Goal: Find specific fact: Find specific fact

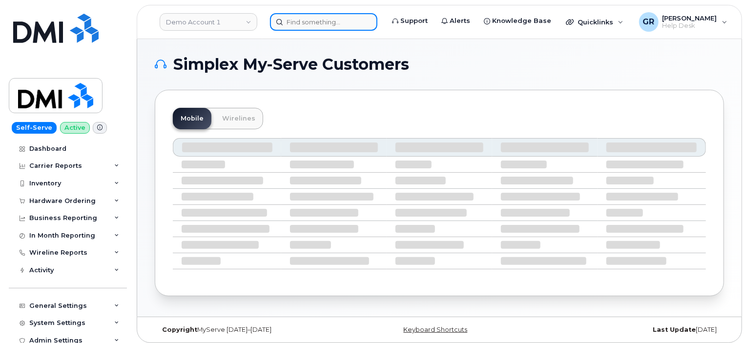
click at [330, 18] on input at bounding box center [323, 22] width 107 height 18
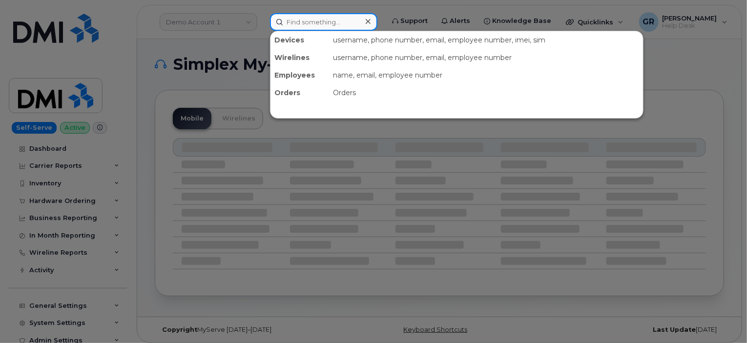
paste input "604 499 3695"
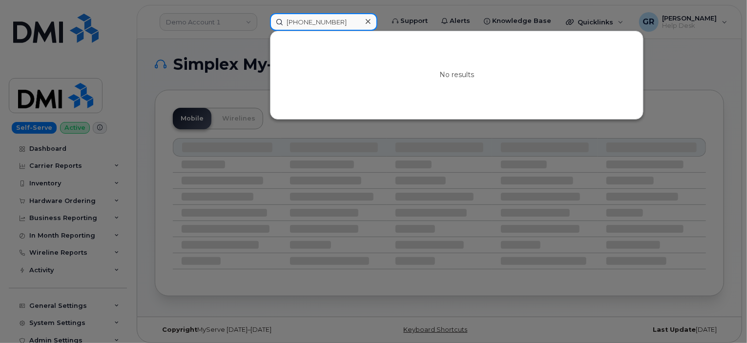
type input "604 499 3695"
click at [375, 21] on div at bounding box center [368, 22] width 14 height 14
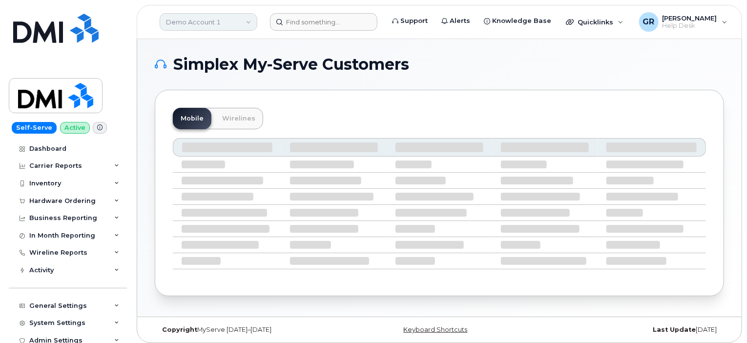
click at [228, 23] on link "Demo Account 1" at bounding box center [209, 22] width 98 height 18
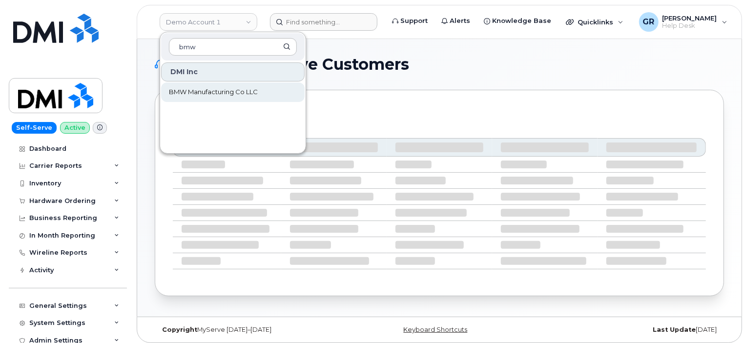
type input "bmw"
click at [209, 90] on span "BMW Manufacturing Co LLC" at bounding box center [213, 92] width 89 height 10
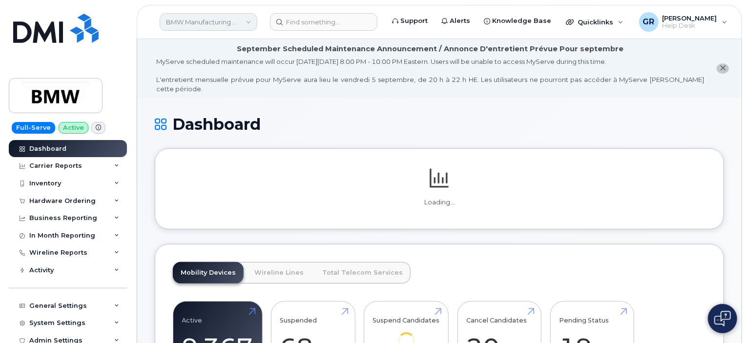
click at [221, 19] on link "BMW Manufacturing Co LLC" at bounding box center [209, 22] width 98 height 18
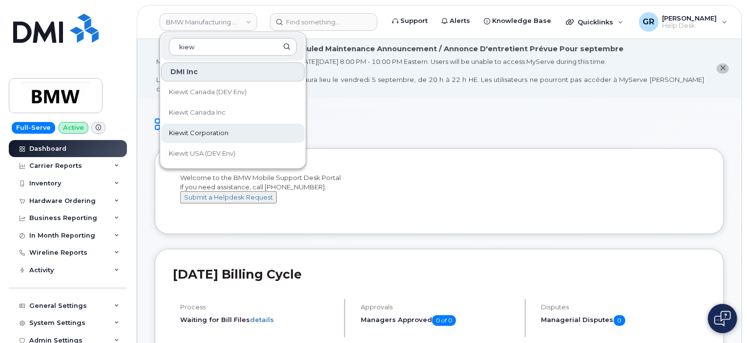
type input "kiew"
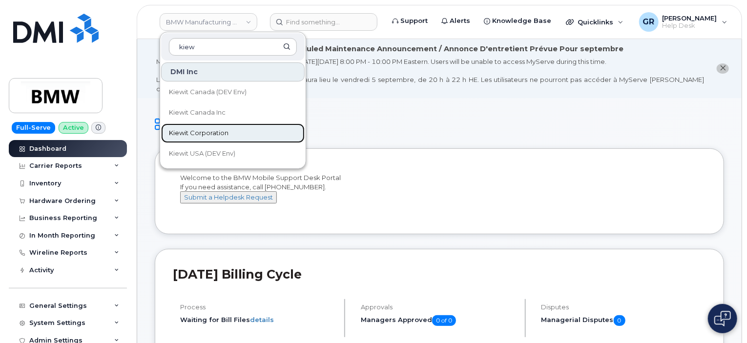
click at [215, 138] on link "Kiewit Corporation" at bounding box center [233, 134] width 144 height 20
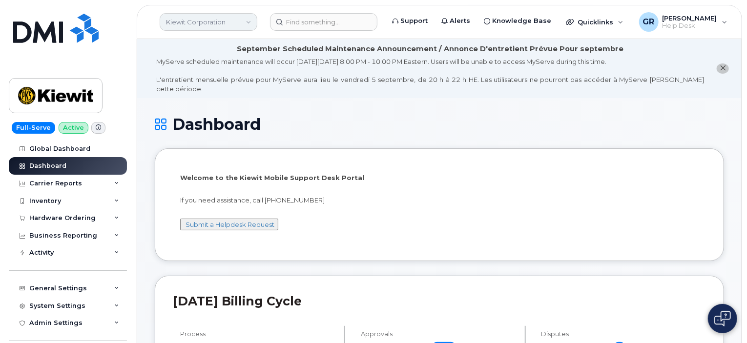
click at [222, 28] on link "Kiewit Corporation" at bounding box center [209, 22] width 98 height 18
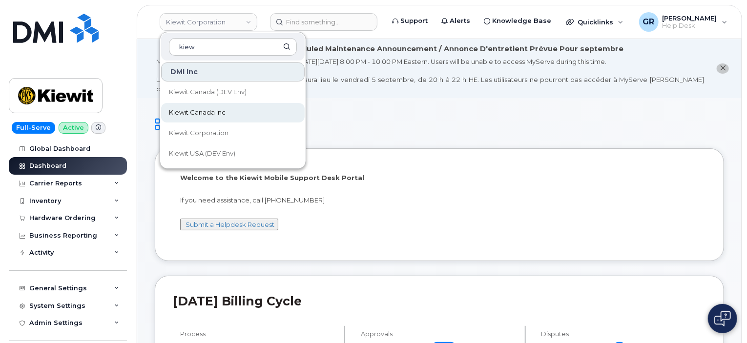
type input "kiew"
click at [229, 111] on link "Kiewit Canada Inc" at bounding box center [233, 113] width 144 height 20
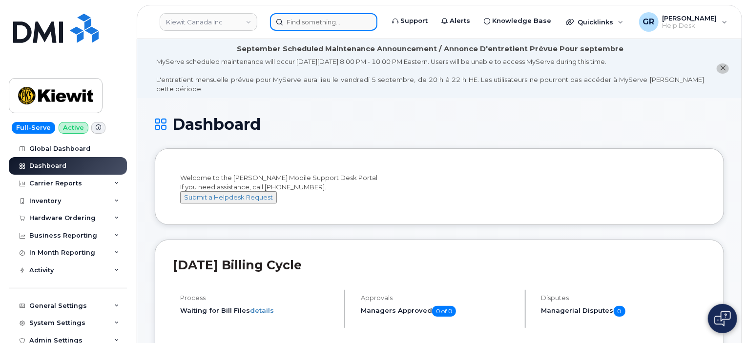
click at [318, 21] on input at bounding box center [323, 22] width 107 height 18
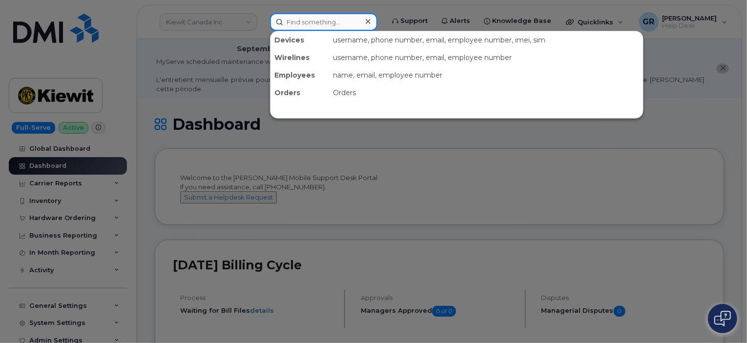
paste input "604 499 3695"
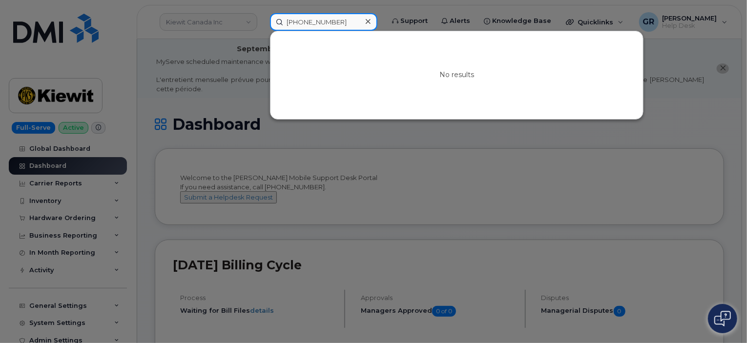
click at [316, 23] on input "604 499 3695" at bounding box center [323, 22] width 107 height 18
click at [287, 19] on input "6044993695" at bounding box center [323, 22] width 107 height 18
type input "16044993695"
click at [371, 23] on icon at bounding box center [368, 22] width 5 height 8
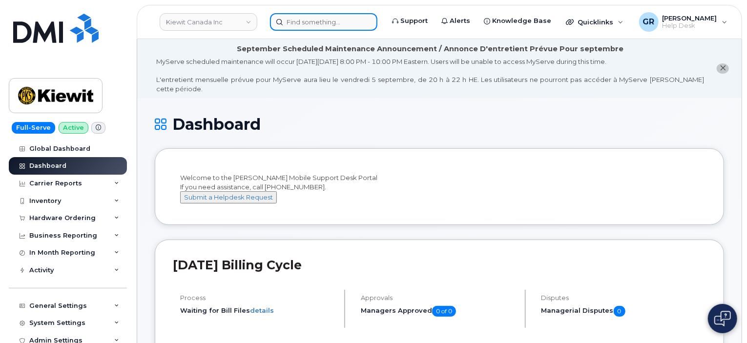
click at [299, 22] on input at bounding box center [323, 22] width 107 height 18
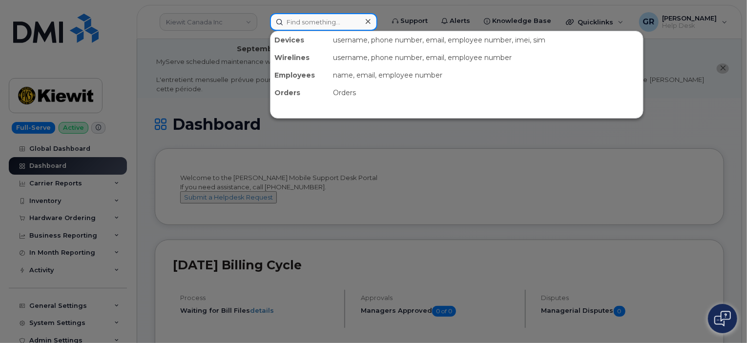
paste input "Nathan Gloag"
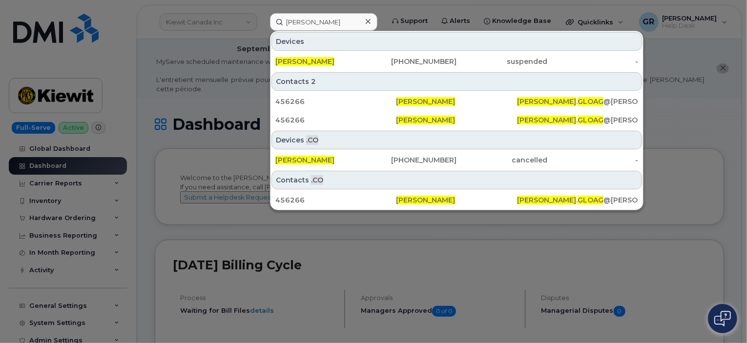
click at [159, 86] on div at bounding box center [373, 171] width 747 height 343
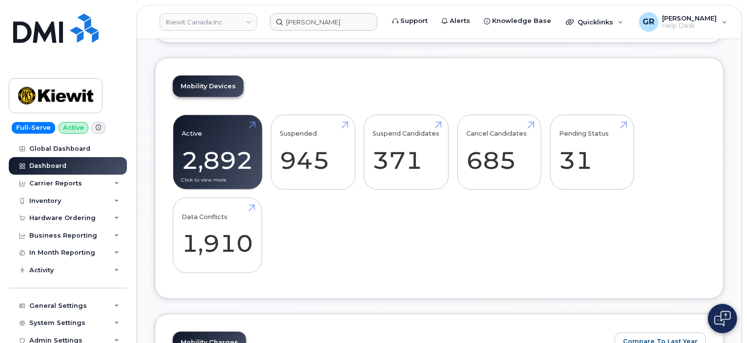
scroll to position [342, 0]
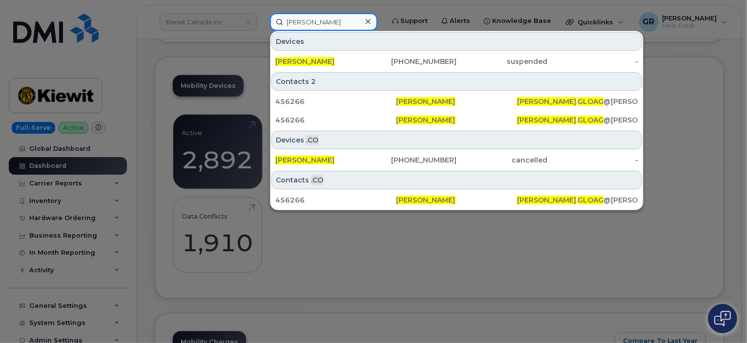
click at [308, 19] on input "[PERSON_NAME]" at bounding box center [323, 22] width 107 height 18
paste input "604 499 3695"
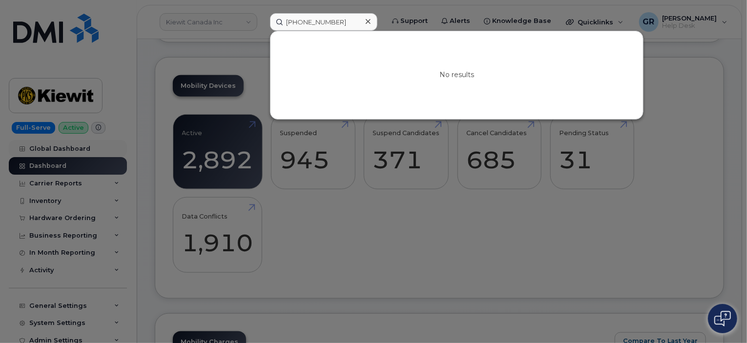
click at [51, 152] on div at bounding box center [373, 171] width 747 height 343
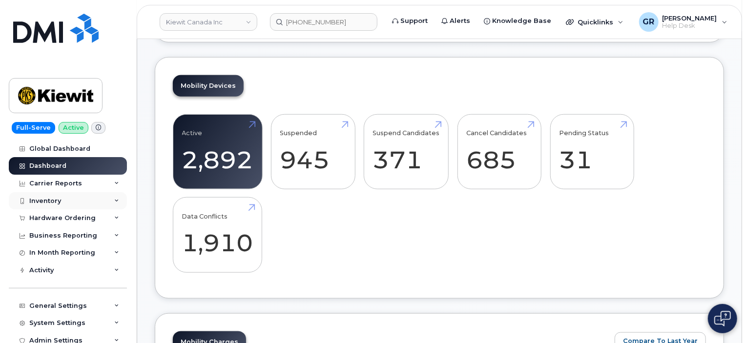
click at [56, 201] on div "Inventory" at bounding box center [45, 201] width 32 height 8
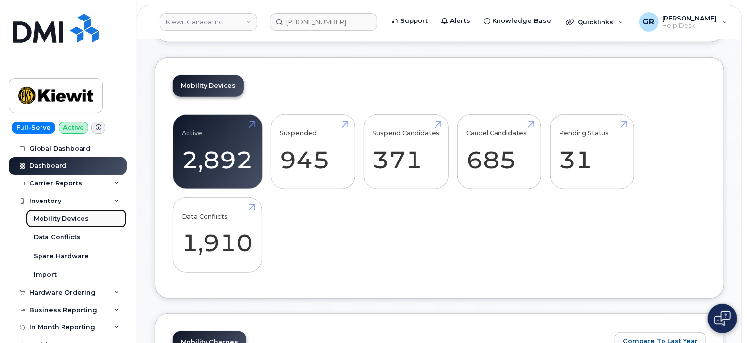
click at [70, 222] on div "Mobility Devices" at bounding box center [61, 218] width 55 height 9
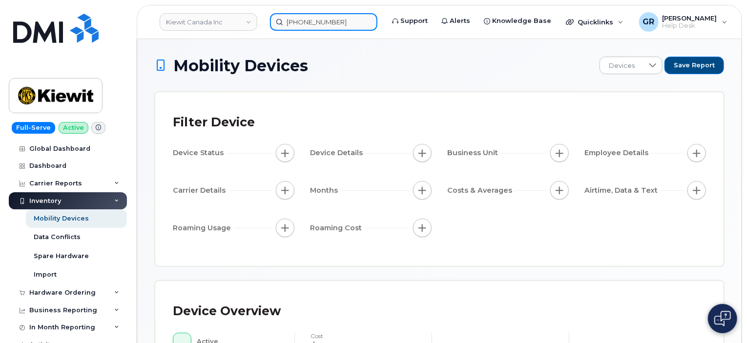
click at [318, 21] on input "604 499 3695" at bounding box center [323, 22] width 107 height 18
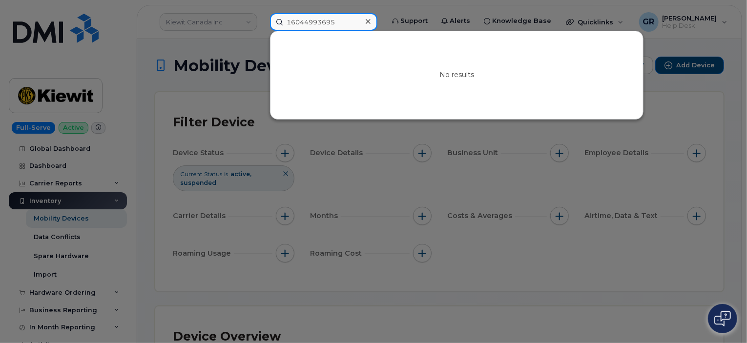
drag, startPoint x: 350, startPoint y: 20, endPoint x: 221, endPoint y: 31, distance: 128.9
click at [262, 31] on div "16044993695 No results" at bounding box center [323, 22] width 123 height 18
drag, startPoint x: 346, startPoint y: 21, endPoint x: 258, endPoint y: 29, distance: 88.3
click at [262, 29] on div "604-499-3695 No results" at bounding box center [323, 22] width 123 height 18
type input "604-499-3695"
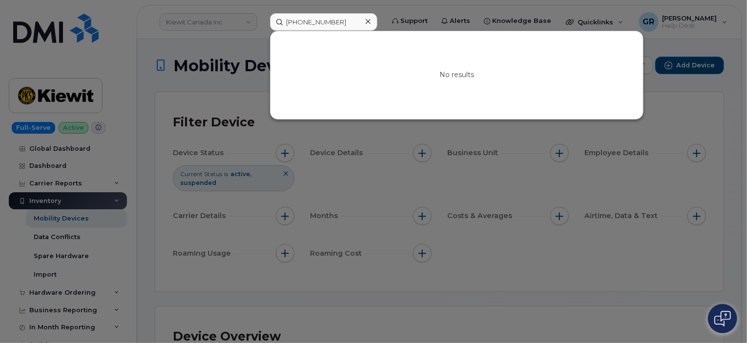
click at [265, 32] on div at bounding box center [373, 171] width 747 height 343
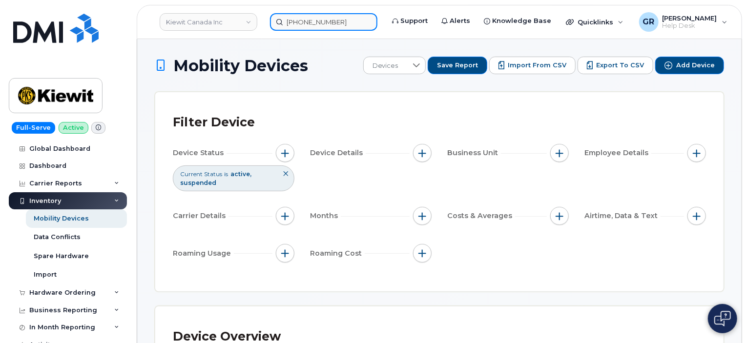
click at [344, 20] on input "604-499-3695" at bounding box center [323, 22] width 107 height 18
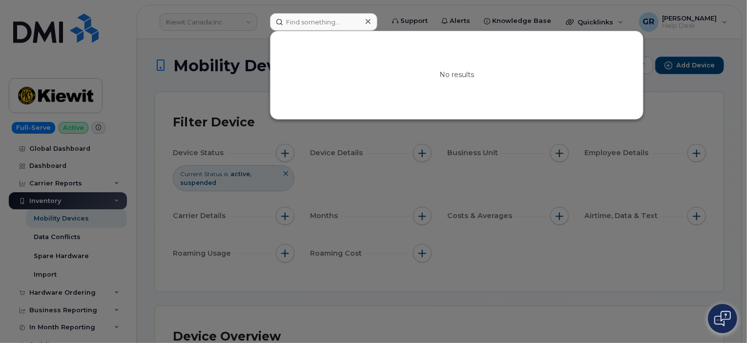
click at [216, 26] on div at bounding box center [373, 171] width 747 height 343
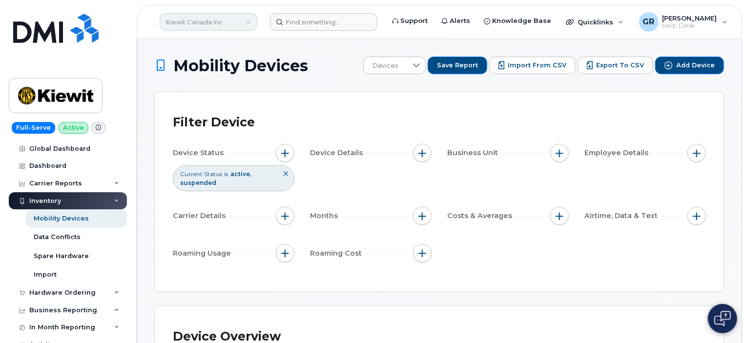
click at [215, 21] on link "Kiewit Canada Inc" at bounding box center [209, 22] width 98 height 18
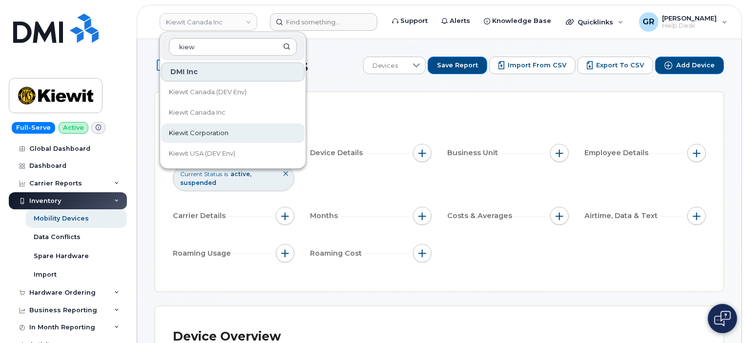
type input "kiew"
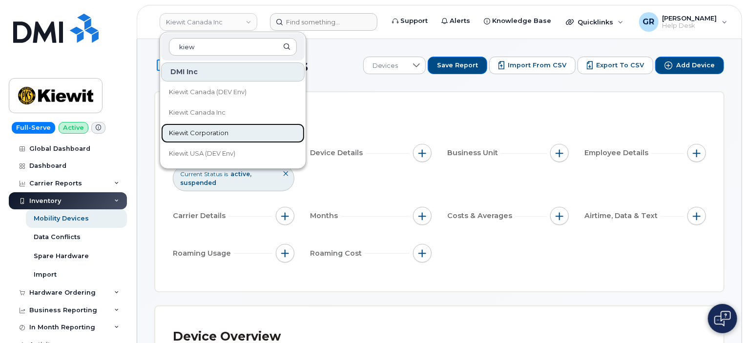
click at [242, 130] on link "Kiewit Corporation" at bounding box center [233, 134] width 144 height 20
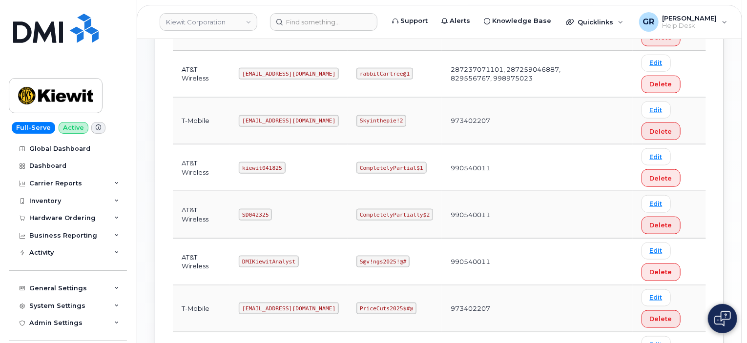
scroll to position [480, 0]
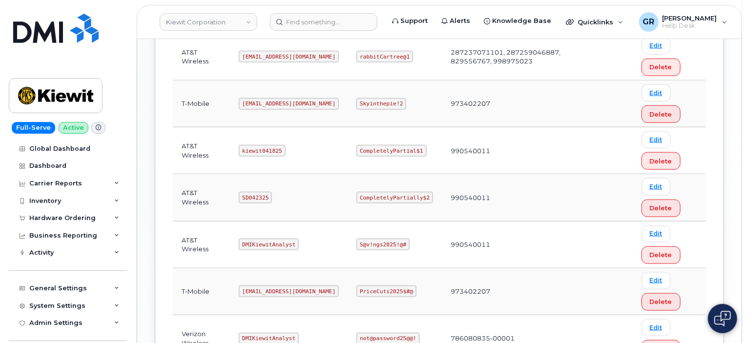
click at [277, 147] on code "kiewit041825" at bounding box center [262, 151] width 46 height 12
copy code "kiewit041825"
click at [407, 147] on code "CompletelyPartial$1" at bounding box center [391, 151] width 70 height 12
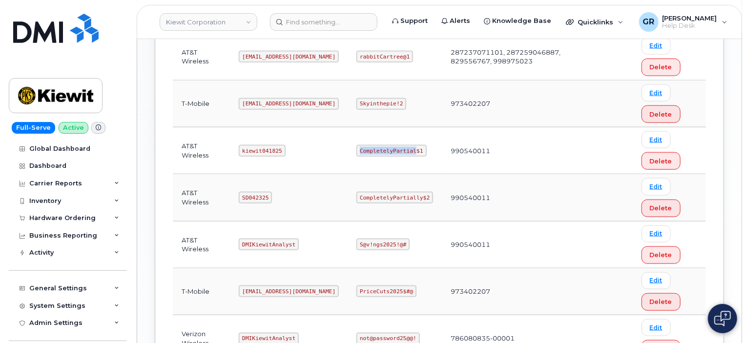
copy code "CompletelyPartial"
click at [385, 148] on code "CompletelyPartial$1" at bounding box center [391, 151] width 70 height 12
click at [385, 146] on code "CompletelyPartial$1" at bounding box center [391, 151] width 70 height 12
click at [375, 148] on code "CompletelyPartial$1" at bounding box center [391, 151] width 70 height 12
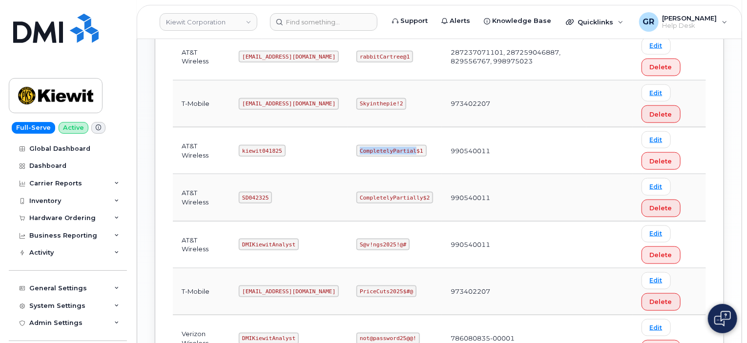
click at [367, 145] on code "CompletelyPartial$1" at bounding box center [391, 151] width 70 height 12
drag, startPoint x: 359, startPoint y: 147, endPoint x: 418, endPoint y: 146, distance: 59.1
click at [418, 146] on code "CompletelyPartial$1" at bounding box center [391, 151] width 70 height 12
copy code "CompletelyPartial$1"
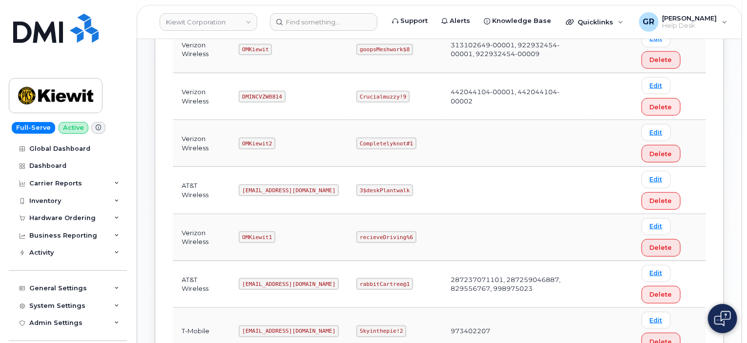
scroll to position [236, 0]
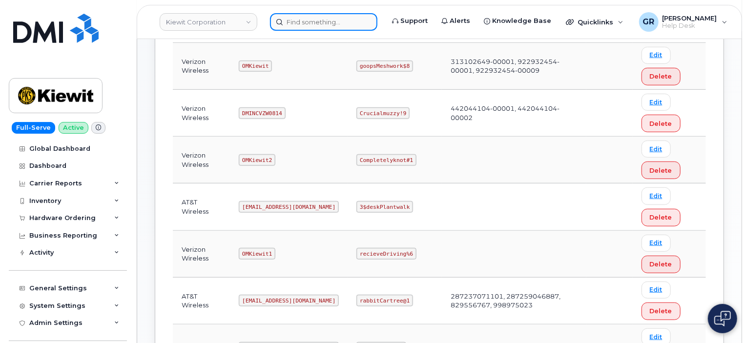
click at [368, 26] on input at bounding box center [323, 22] width 107 height 18
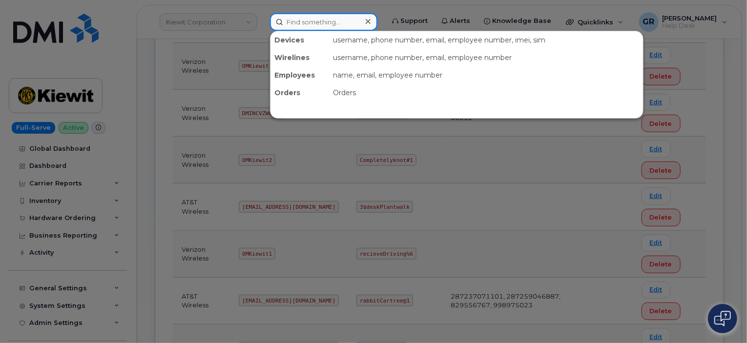
paste input "604 499 3695"
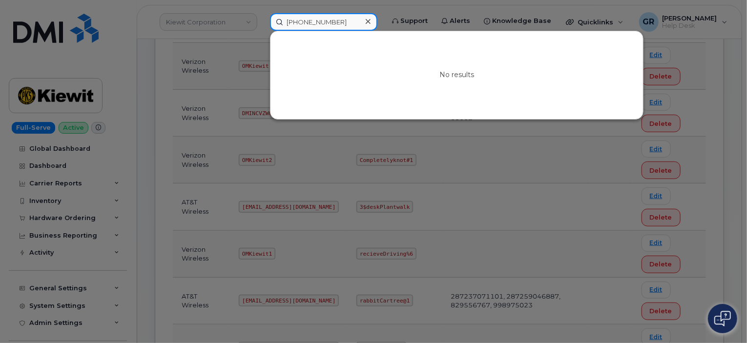
type input "604 499 3695"
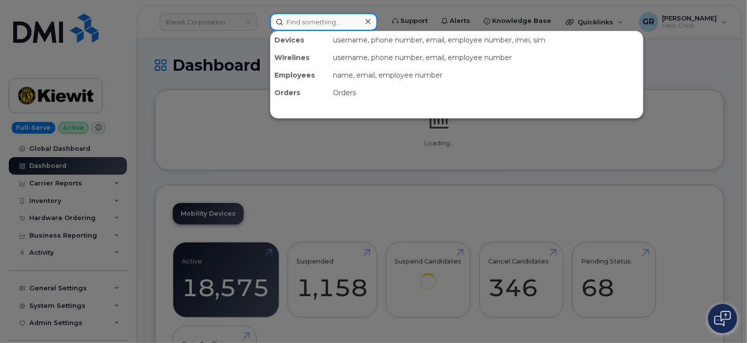
click at [338, 25] on input at bounding box center [323, 22] width 107 height 18
paste input "604-499-3695"
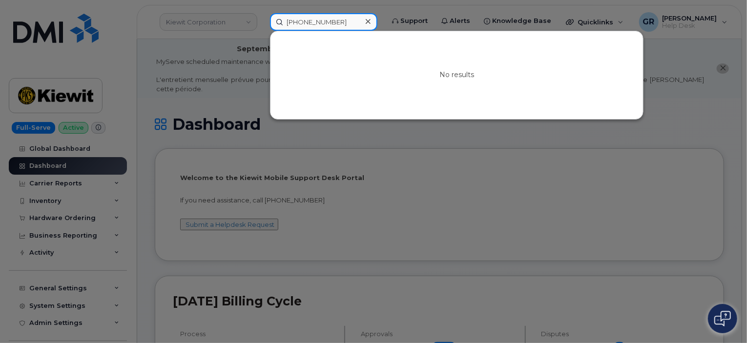
drag, startPoint x: 357, startPoint y: 21, endPoint x: 280, endPoint y: 25, distance: 77.2
click at [280, 25] on input "604-499-3695" at bounding box center [323, 22] width 107 height 18
type input "604-499-3695"
click at [224, 89] on div at bounding box center [373, 171] width 747 height 343
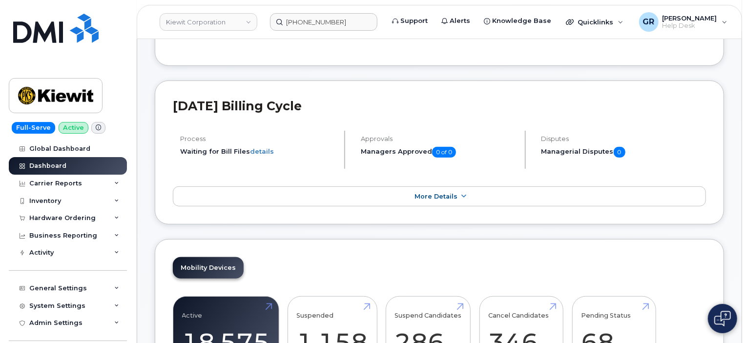
scroll to position [98, 0]
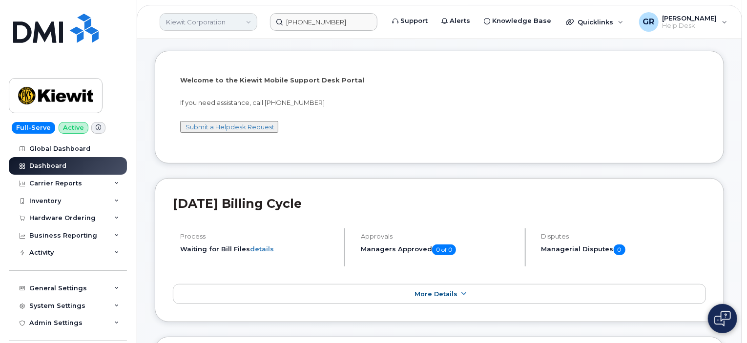
click at [227, 21] on link "Kiewit Corporation" at bounding box center [209, 22] width 98 height 18
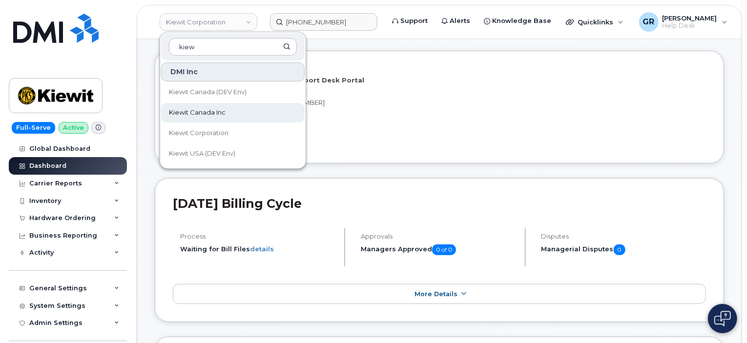
type input "kiew"
click at [228, 114] on link "Kiewit Canada Inc" at bounding box center [233, 113] width 144 height 20
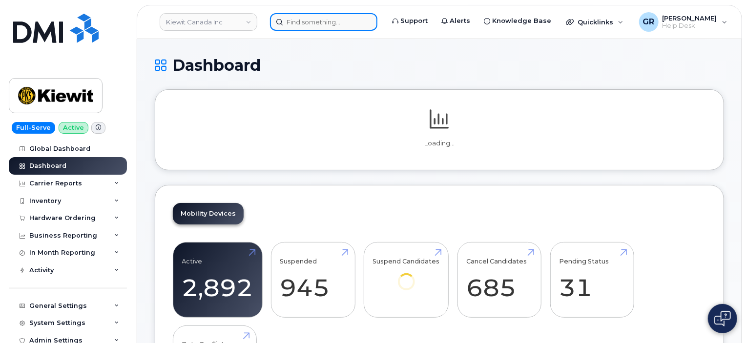
click at [329, 23] on input at bounding box center [323, 22] width 107 height 18
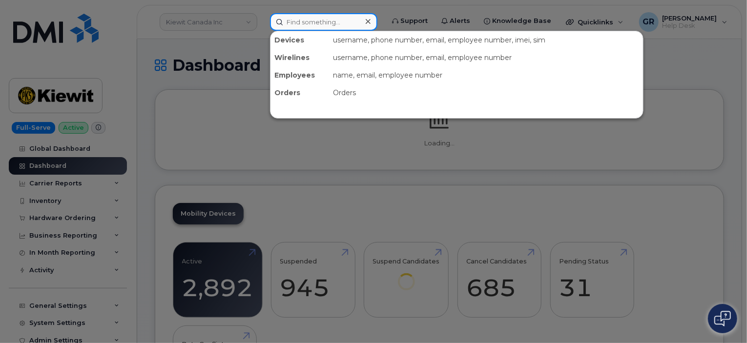
paste input "832.616.0826"
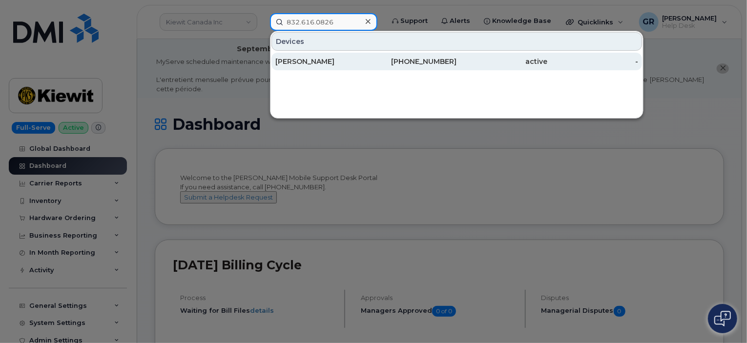
type input "832.616.0826"
click at [346, 62] on div "[PERSON_NAME]" at bounding box center [320, 62] width 91 height 10
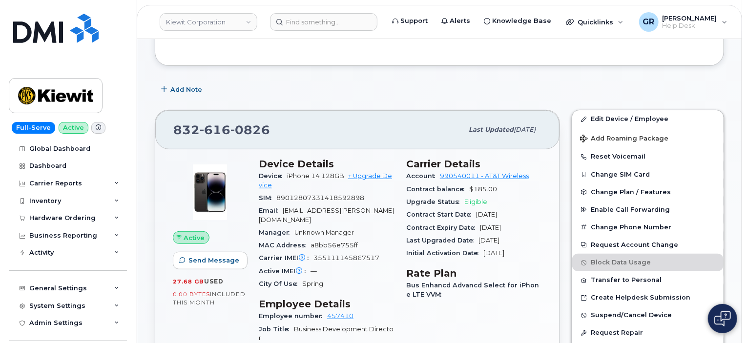
scroll to position [196, 0]
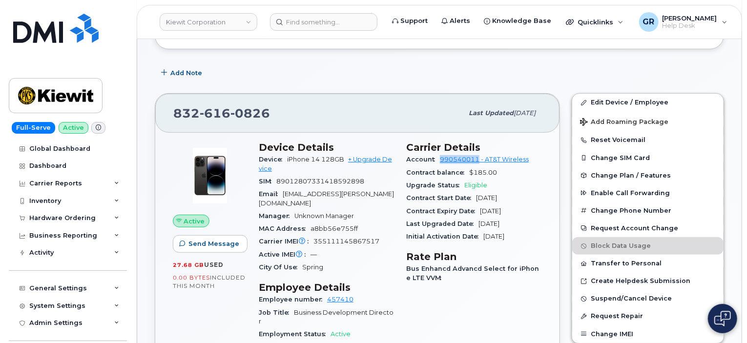
drag, startPoint x: 439, startPoint y: 148, endPoint x: 479, endPoint y: 149, distance: 39.6
click at [479, 153] on div "Account 990540011 - AT&T Wireless" at bounding box center [474, 159] width 136 height 13
copy link "990540011"
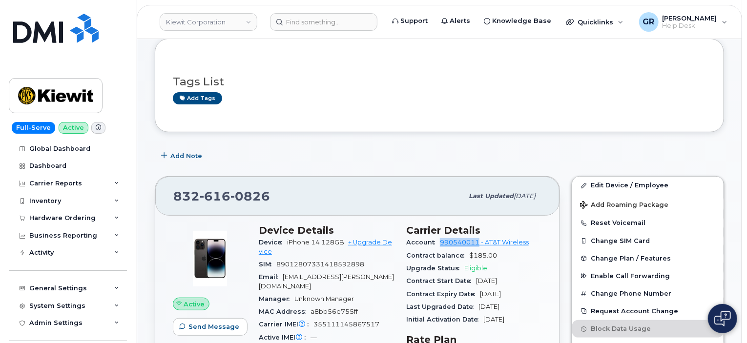
scroll to position [99, 0]
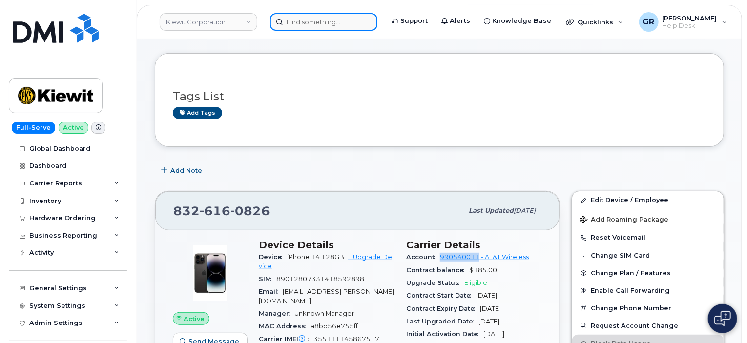
click at [312, 25] on input at bounding box center [323, 22] width 107 height 18
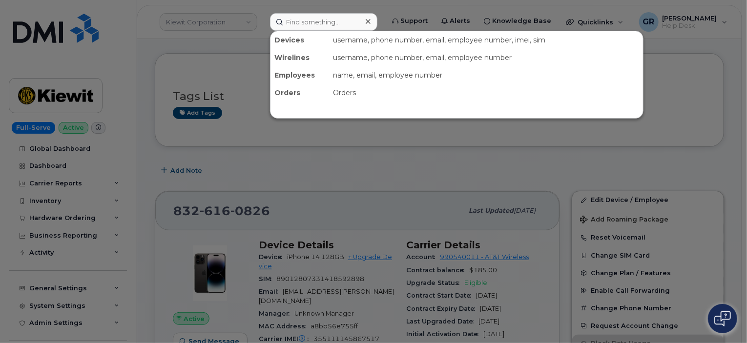
click at [252, 26] on div at bounding box center [373, 171] width 747 height 343
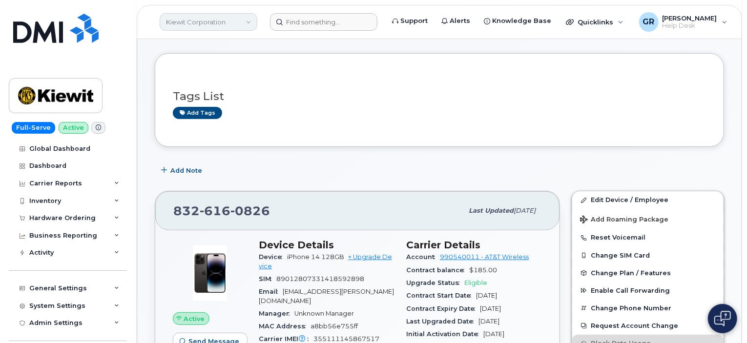
click at [241, 21] on link "Kiewit Corporation" at bounding box center [209, 22] width 98 height 18
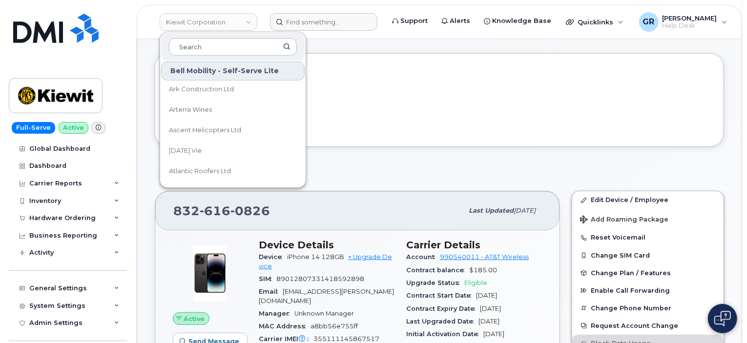
scroll to position [293, 0]
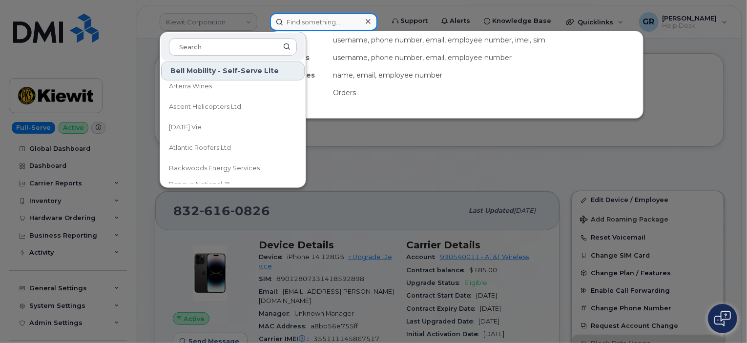
click at [343, 21] on input at bounding box center [323, 22] width 107 height 18
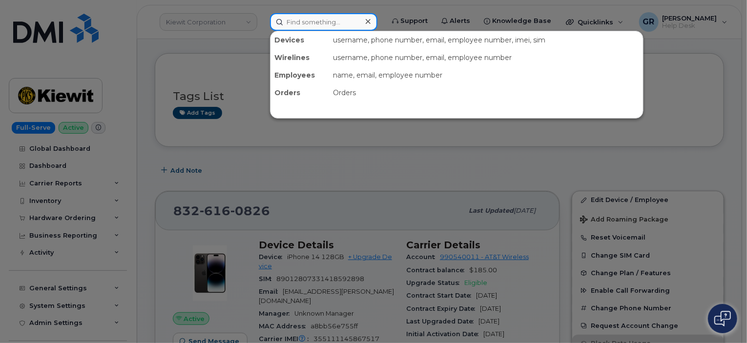
paste input "604 499 3695"
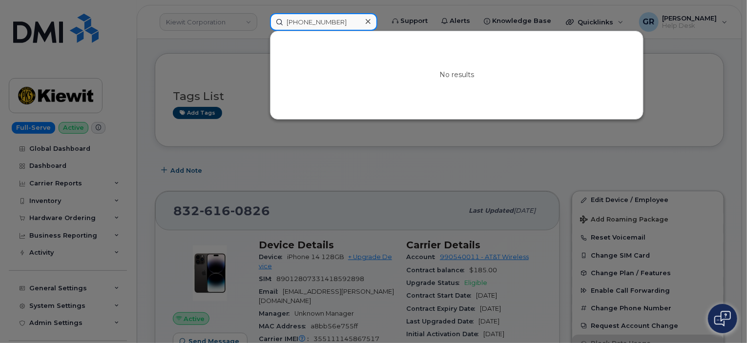
type input "604 499 3695"
click at [241, 48] on div at bounding box center [373, 171] width 747 height 343
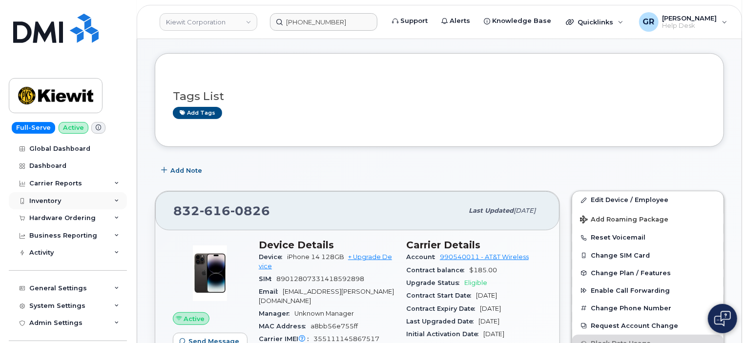
click at [75, 202] on div "Inventory" at bounding box center [68, 201] width 118 height 18
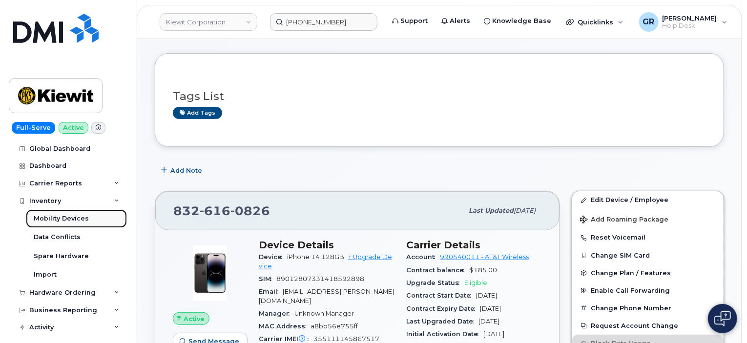
click at [82, 220] on div "Mobility Devices" at bounding box center [61, 218] width 55 height 9
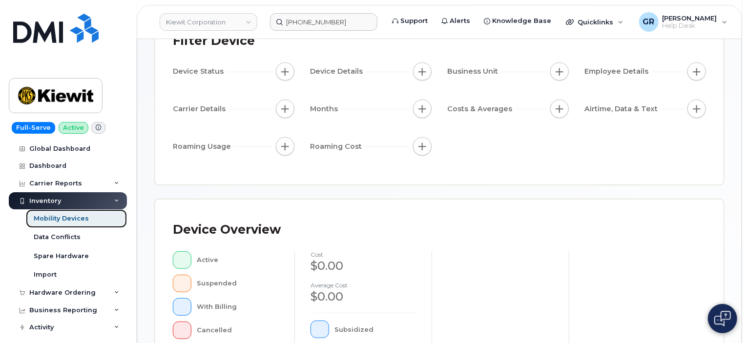
scroll to position [98, 0]
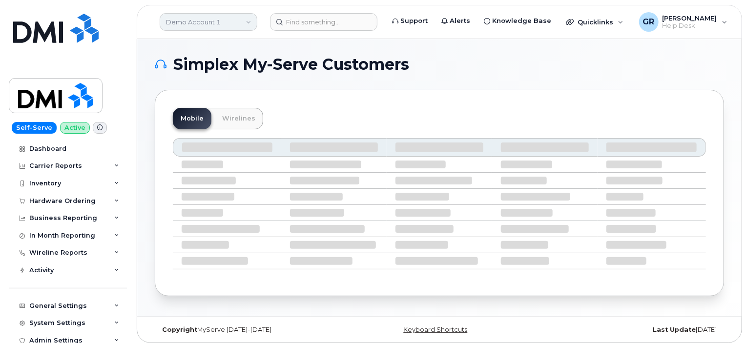
click at [241, 21] on link "Demo Account 1" at bounding box center [209, 22] width 98 height 18
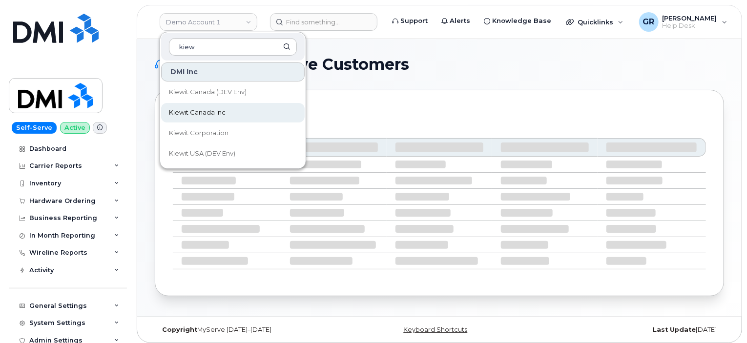
type input "kiew"
click at [226, 115] on link "Kiewit Canada Inc" at bounding box center [233, 113] width 144 height 20
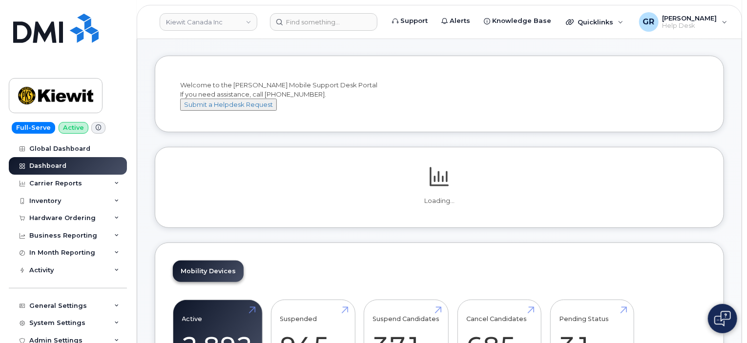
scroll to position [146, 0]
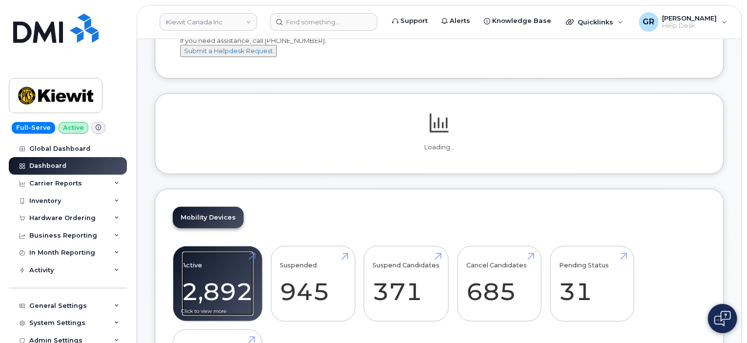
click at [243, 261] on link "Active 2,892 -22%" at bounding box center [217, 284] width 71 height 64
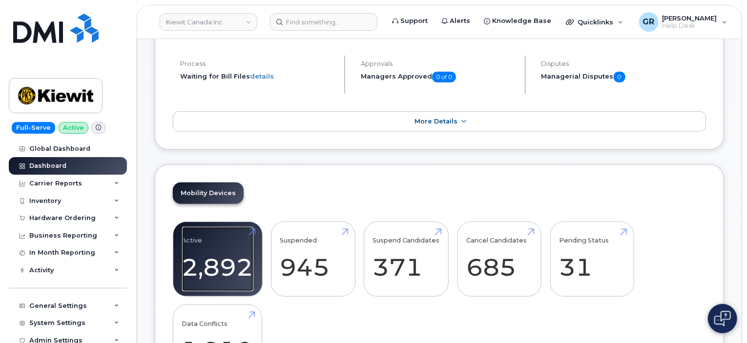
scroll to position [244, 0]
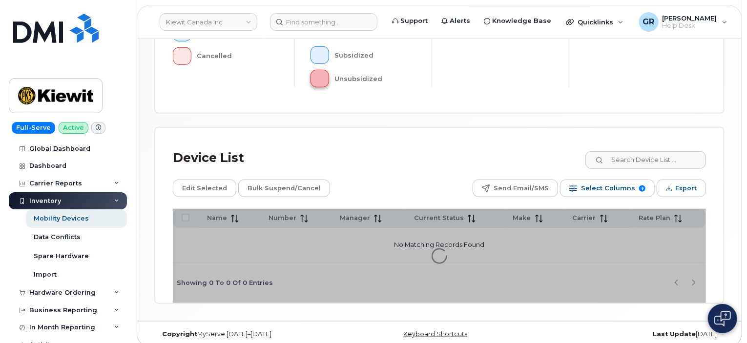
scroll to position [364, 0]
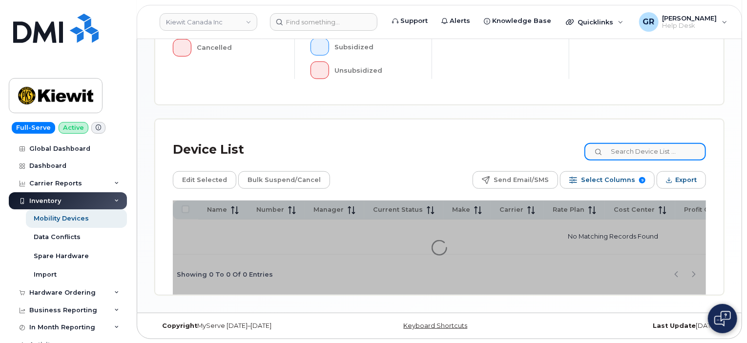
click at [648, 151] on input at bounding box center [645, 152] width 122 height 18
paste input "604 499 3695"
type input "604 499 3695"
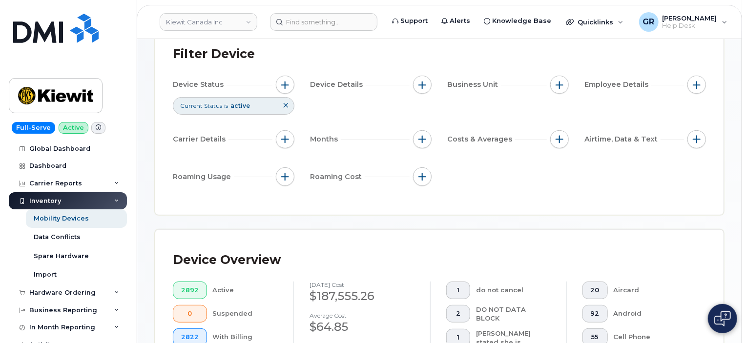
scroll to position [98, 0]
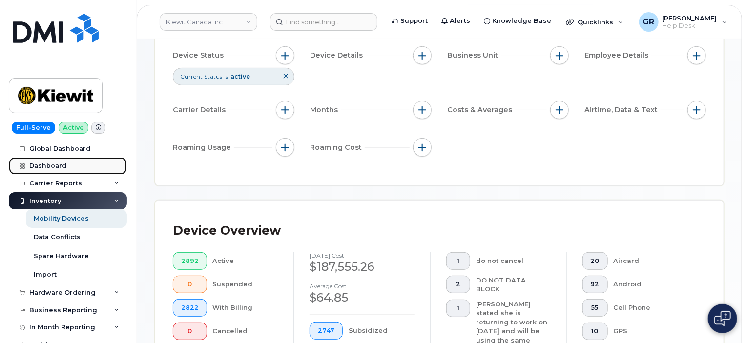
click at [62, 168] on div "Dashboard" at bounding box center [47, 166] width 37 height 8
click at [83, 171] on link "Dashboard" at bounding box center [68, 166] width 118 height 18
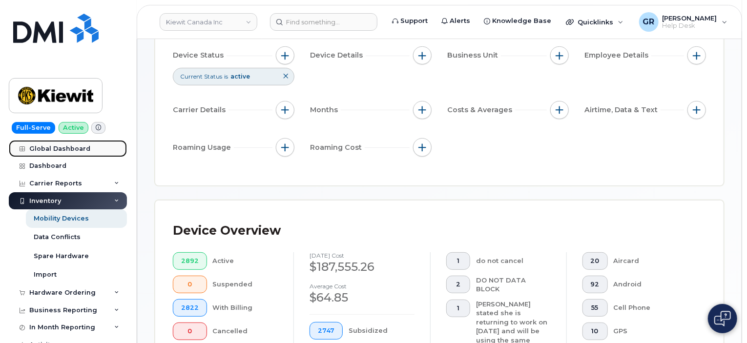
click at [88, 152] on link "Global Dashboard" at bounding box center [68, 149] width 118 height 18
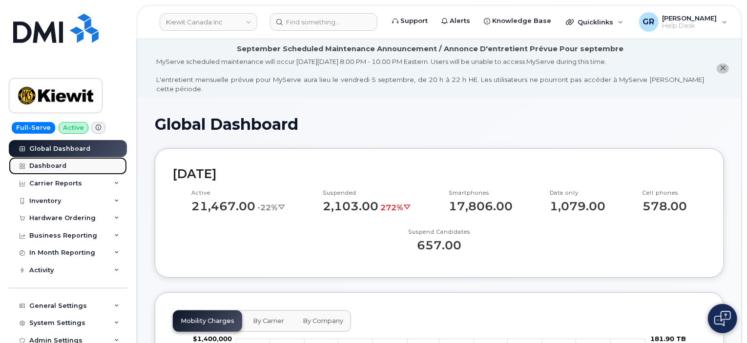
click at [92, 173] on link "Dashboard" at bounding box center [68, 166] width 118 height 18
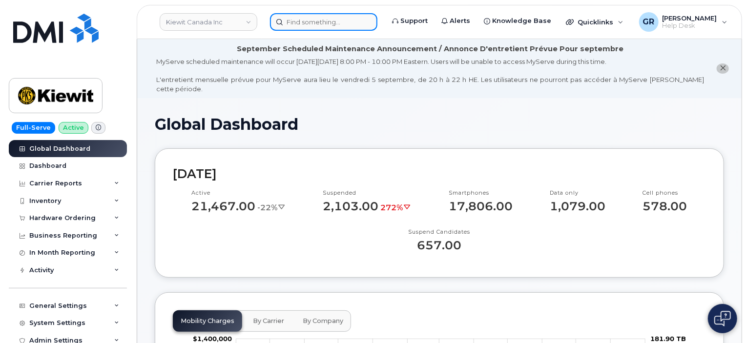
click at [299, 17] on input at bounding box center [323, 22] width 107 height 18
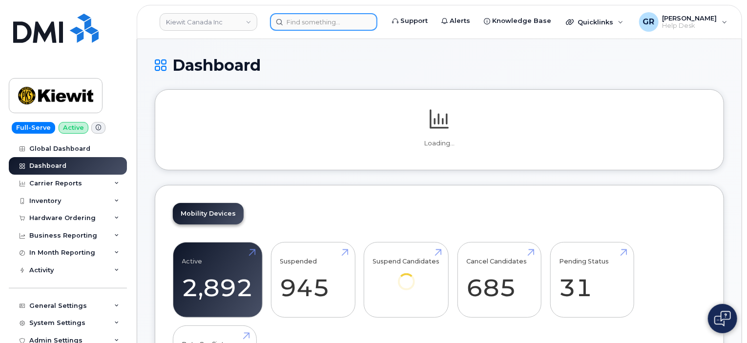
click at [299, 18] on input at bounding box center [323, 22] width 107 height 18
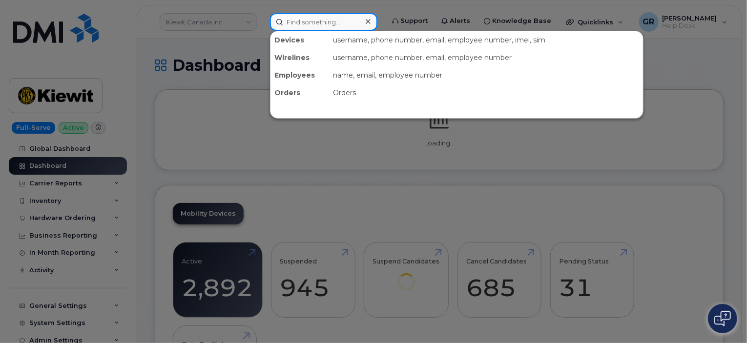
paste input "[PHONE_NUMBER]"
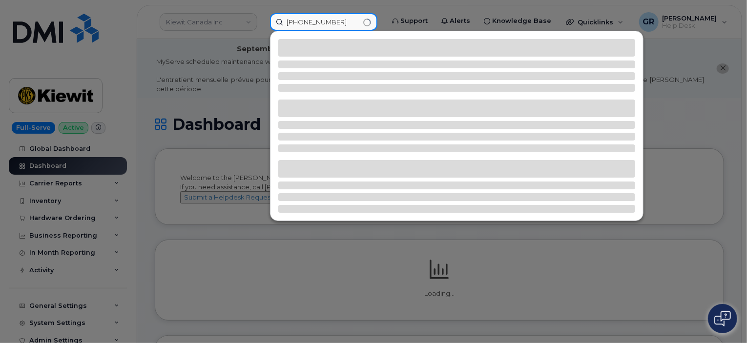
click at [318, 19] on input "[PHONE_NUMBER]" at bounding box center [323, 22] width 107 height 18
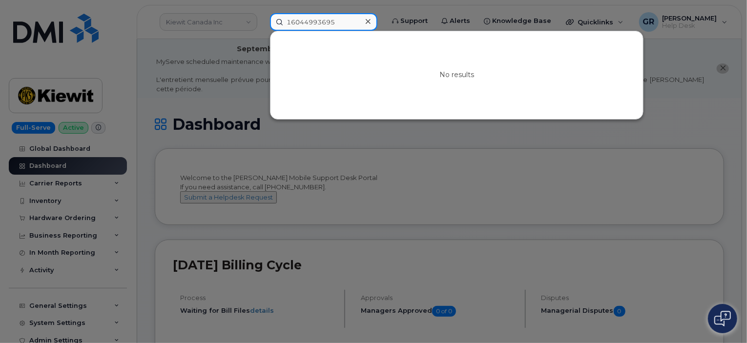
paste input "604.754.935"
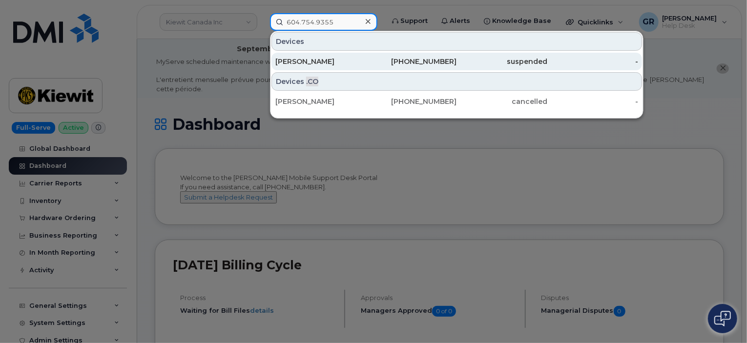
type input "604.754.9355"
click at [364, 58] on div "[PERSON_NAME]" at bounding box center [320, 62] width 91 height 10
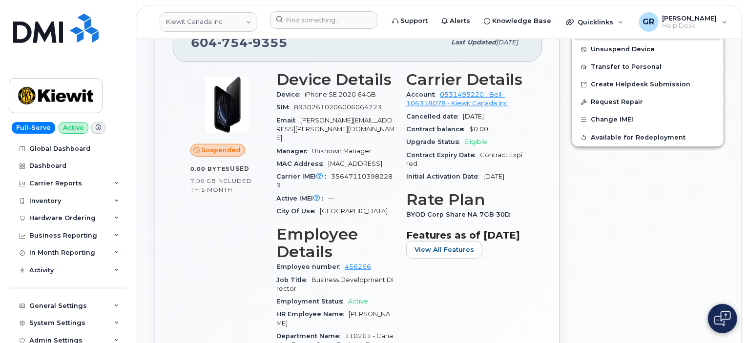
scroll to position [322, 0]
drag, startPoint x: 439, startPoint y: 83, endPoint x: 484, endPoint y: 87, distance: 45.1
click at [484, 89] on div "Account 0531495220 - Bell - 106318078 - Kiewit Canada Inc" at bounding box center [465, 100] width 118 height 22
copy link "0531495220"
drag, startPoint x: 403, startPoint y: 94, endPoint x: 445, endPoint y: 97, distance: 42.1
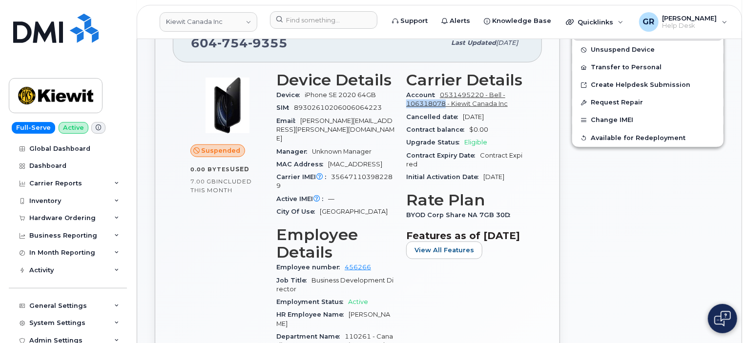
click at [445, 97] on div "Carrier Details Account 0531495220 - Bell - 106318078 - Kiewit Canada Inc Cance…" at bounding box center [465, 306] width 130 height 482
copy link "106318078"
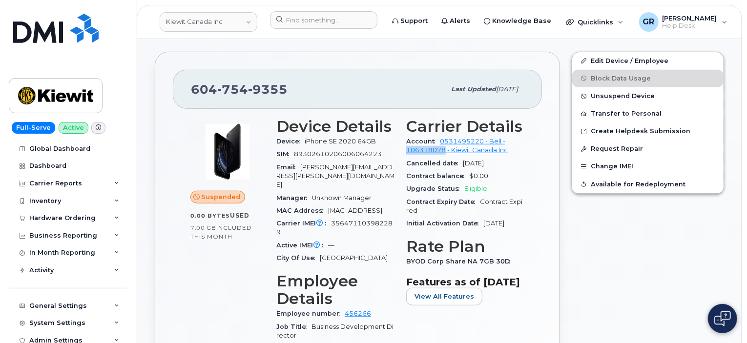
scroll to position [273, 0]
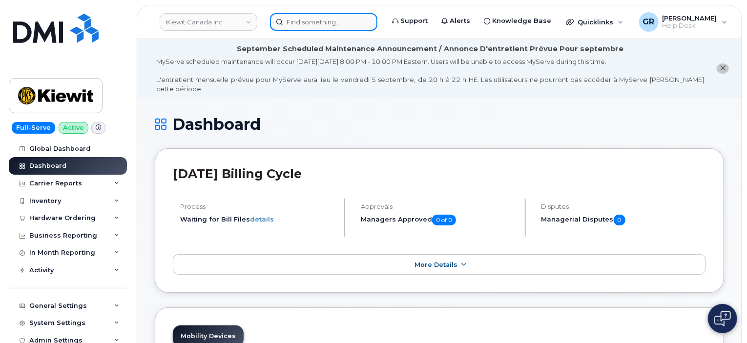
click at [310, 19] on input at bounding box center [323, 22] width 107 height 18
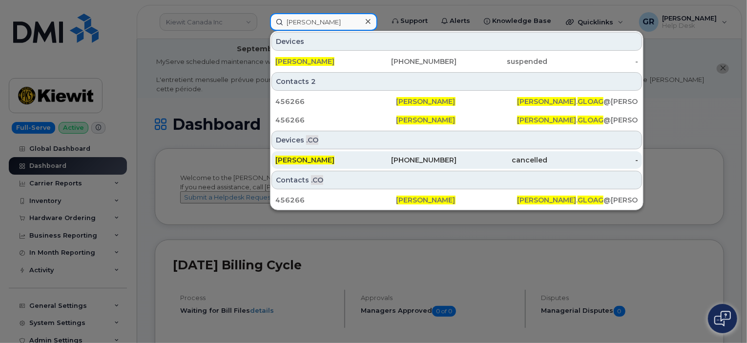
type input "Nathan Gloag"
click at [352, 161] on div "Nathan Gloag" at bounding box center [320, 160] width 91 height 10
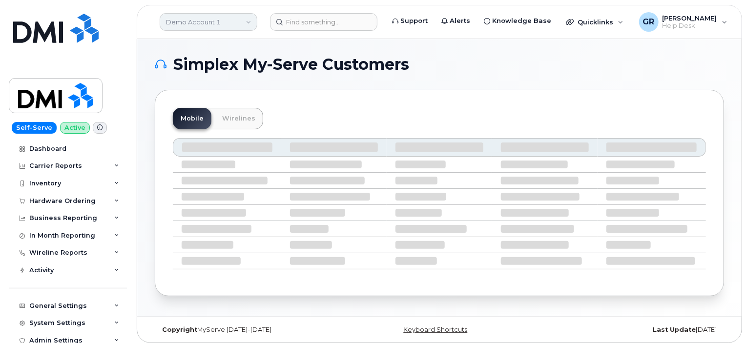
click at [224, 23] on link "Demo Account 1" at bounding box center [209, 22] width 98 height 18
